Goal: Information Seeking & Learning: Learn about a topic

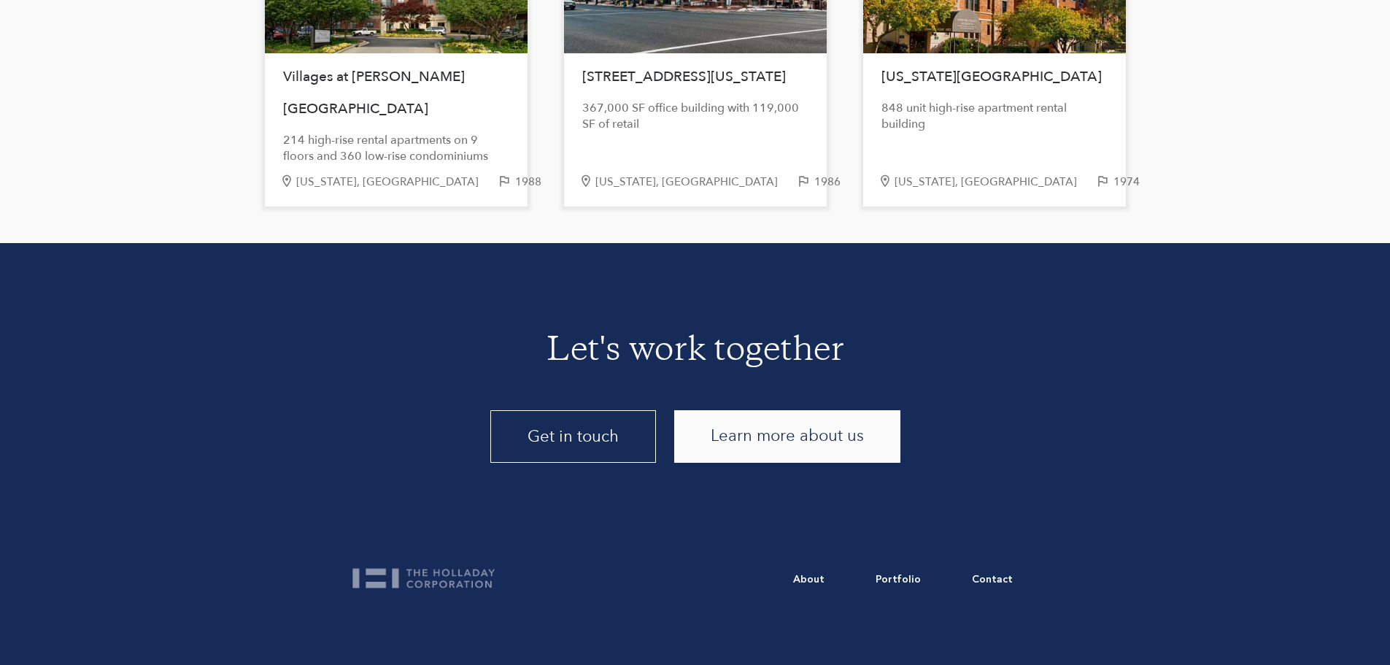
scroll to position [3071, 0]
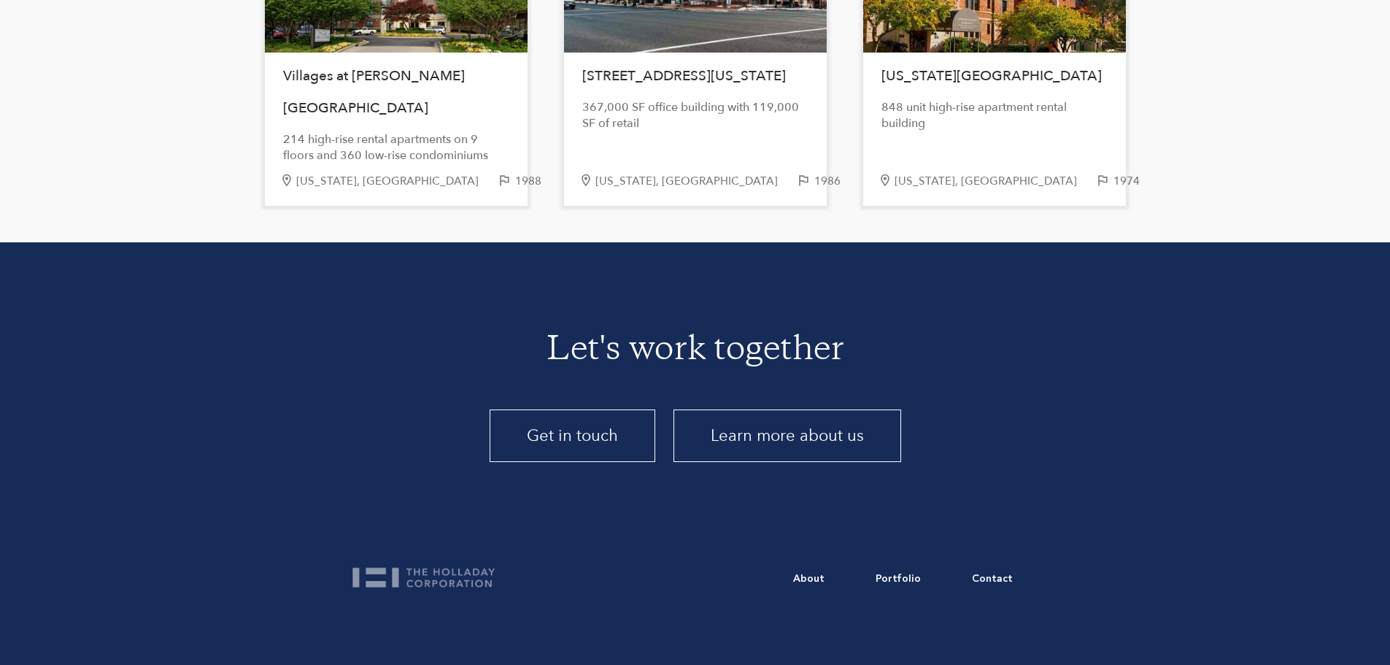
click at [709, 448] on link "Learn more about us" at bounding box center [787, 435] width 228 height 53
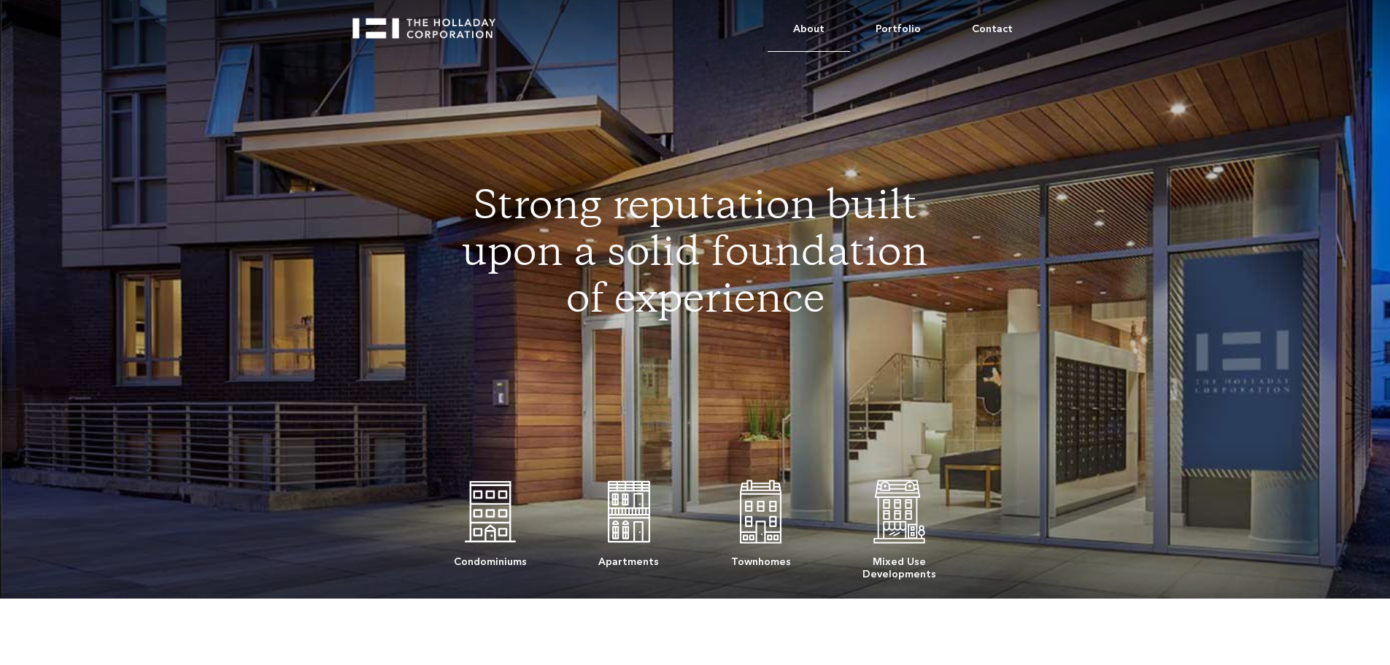
click at [827, 26] on link "About" at bounding box center [809, 29] width 82 height 45
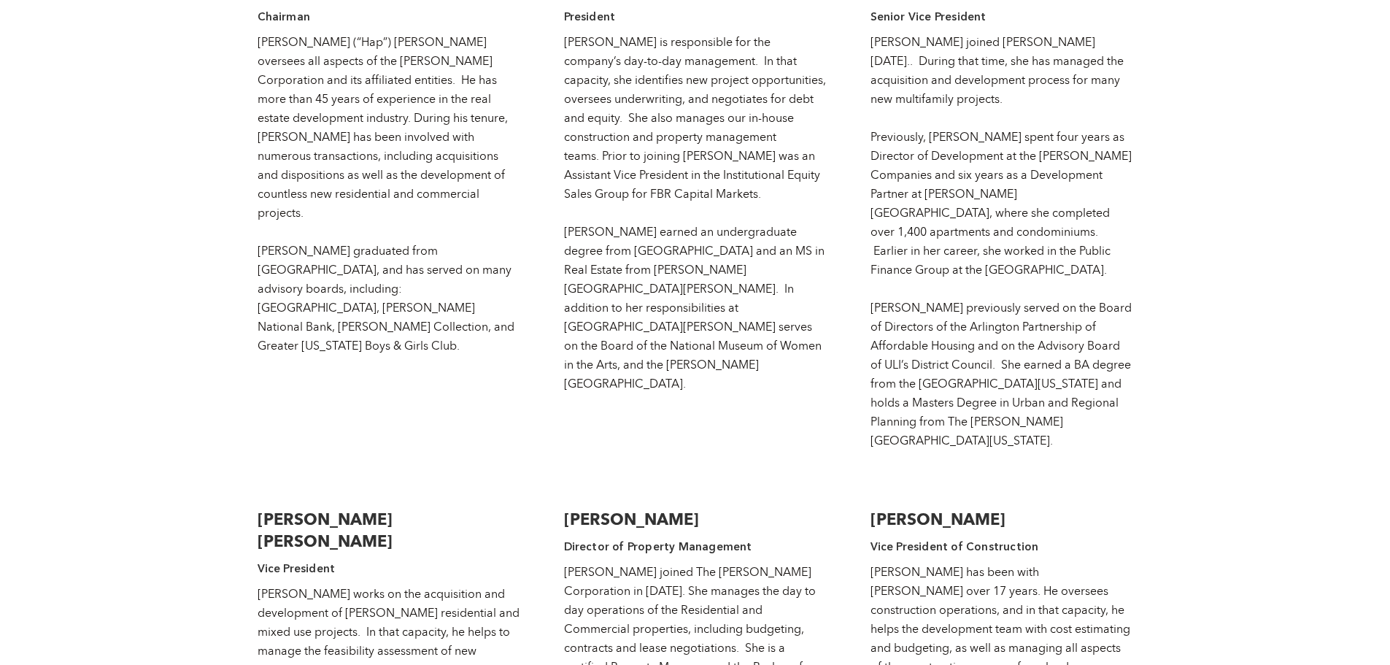
scroll to position [2304, 0]
